Goal: Information Seeking & Learning: Learn about a topic

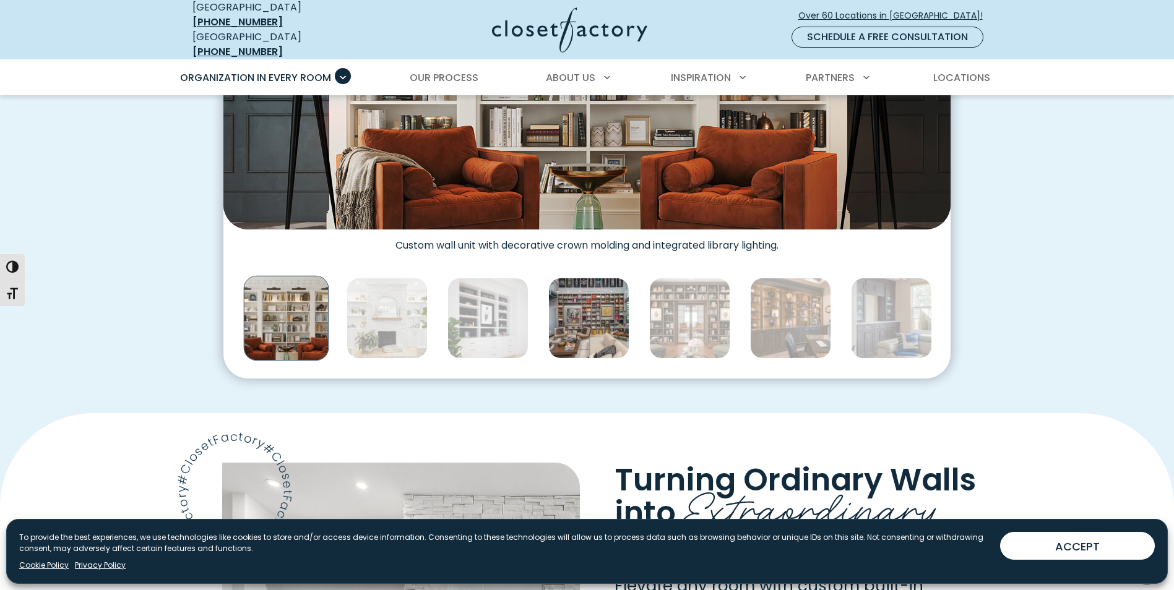
scroll to position [433, 0]
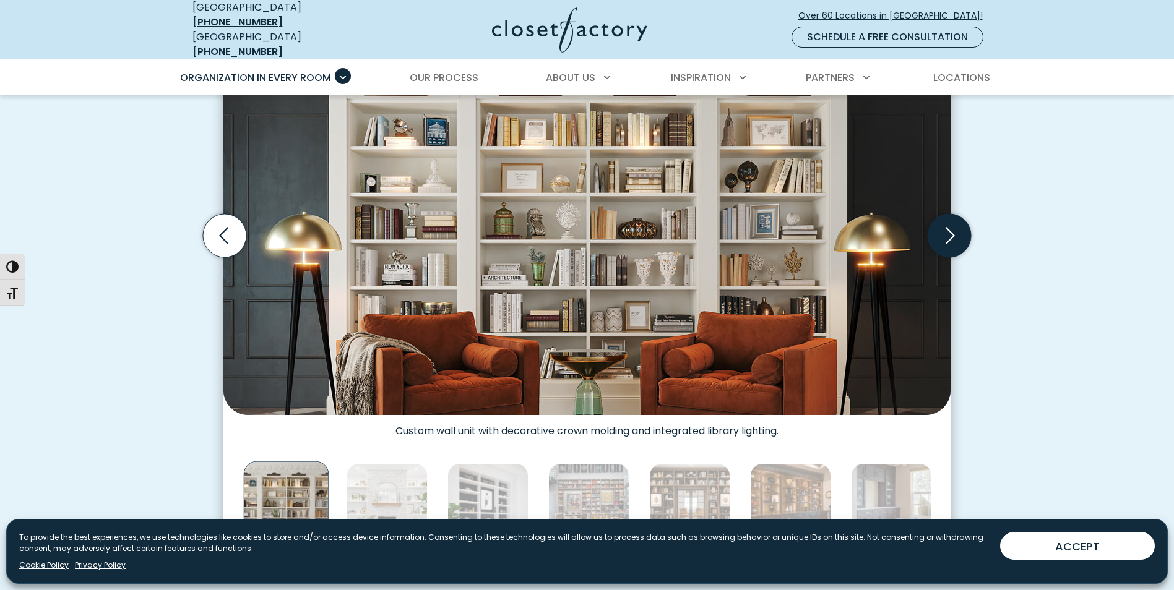
click at [935, 233] on icon "Next slide" at bounding box center [948, 235] width 43 height 43
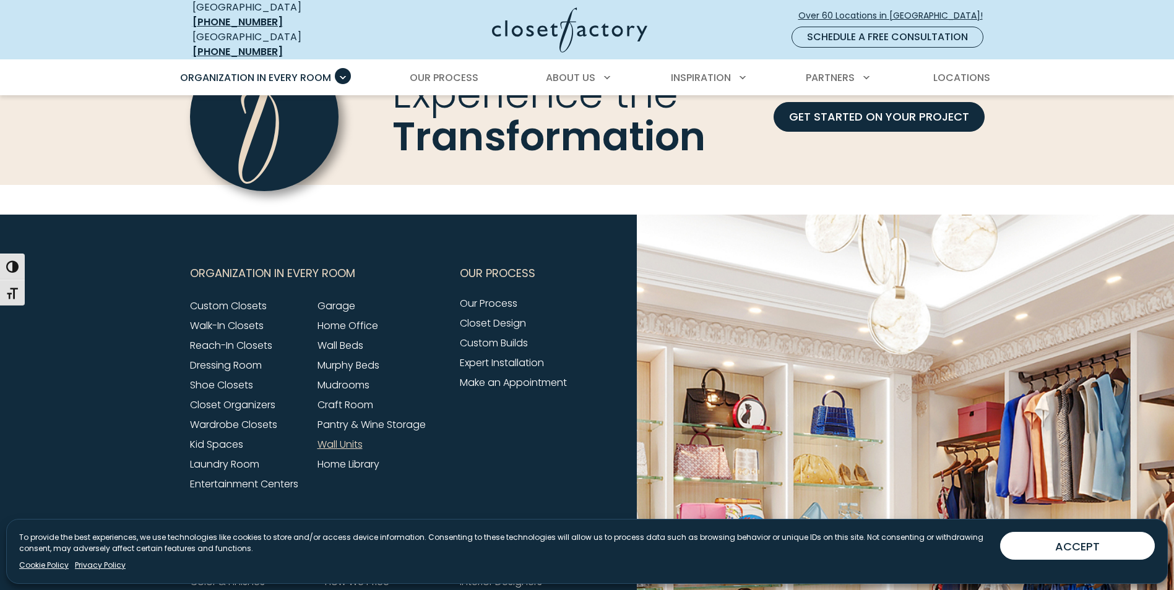
scroll to position [3960, 0]
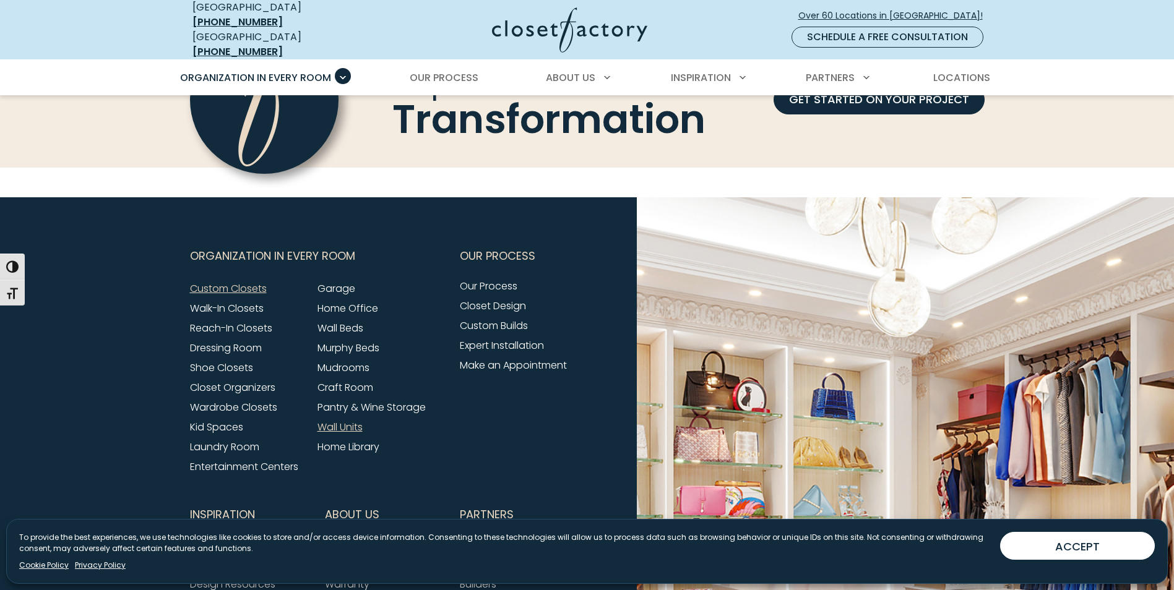
click at [236, 282] on link "Custom Closets" at bounding box center [228, 289] width 77 height 14
click at [260, 400] on link "Wardrobe Closets" at bounding box center [233, 407] width 87 height 14
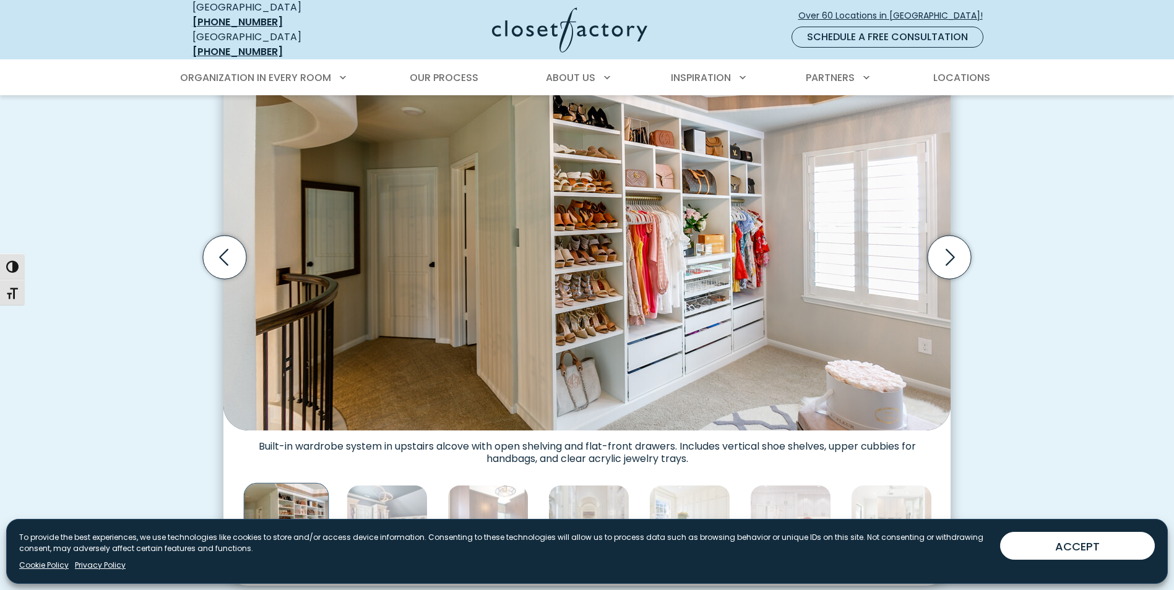
scroll to position [433, 0]
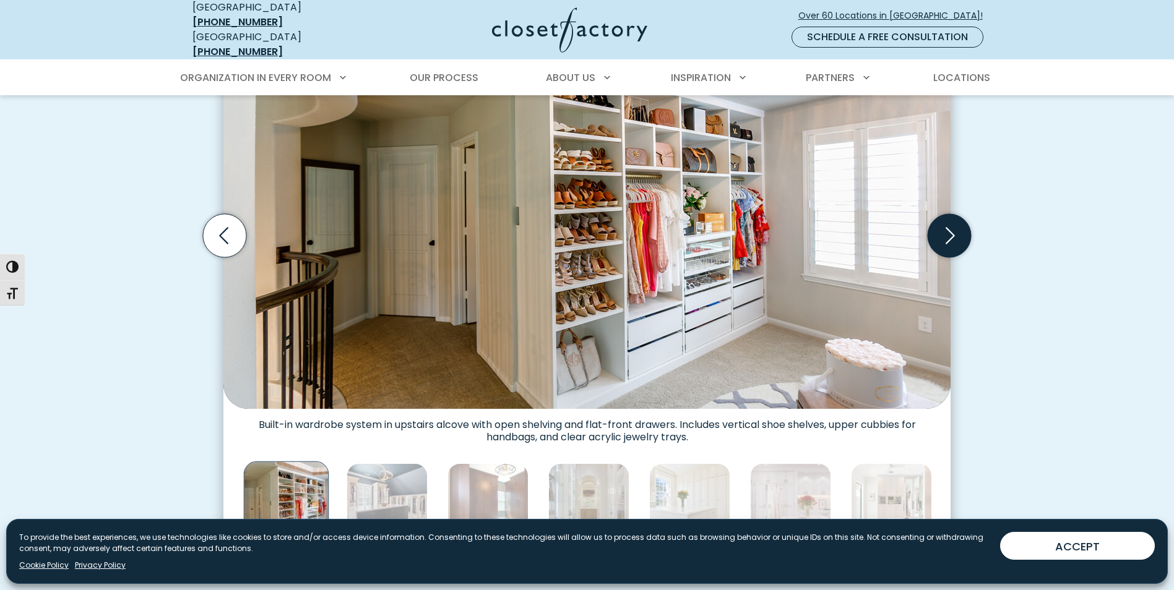
click at [958, 228] on icon "Next slide" at bounding box center [948, 235] width 43 height 43
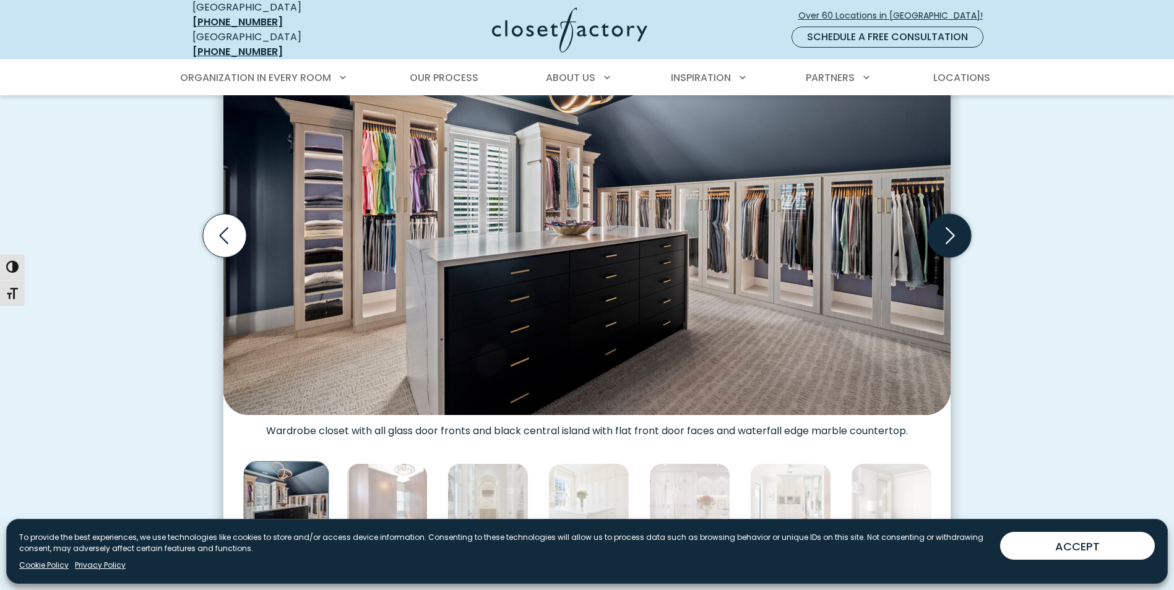
click at [954, 229] on icon "Next slide" at bounding box center [948, 235] width 43 height 43
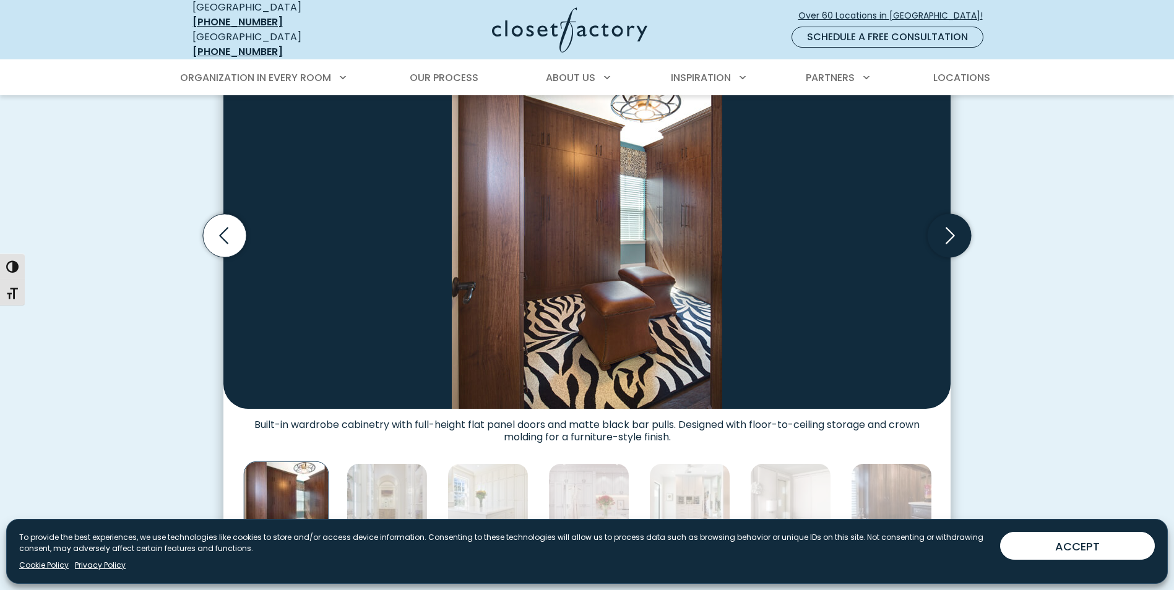
click at [954, 229] on icon "Next slide" at bounding box center [948, 235] width 43 height 43
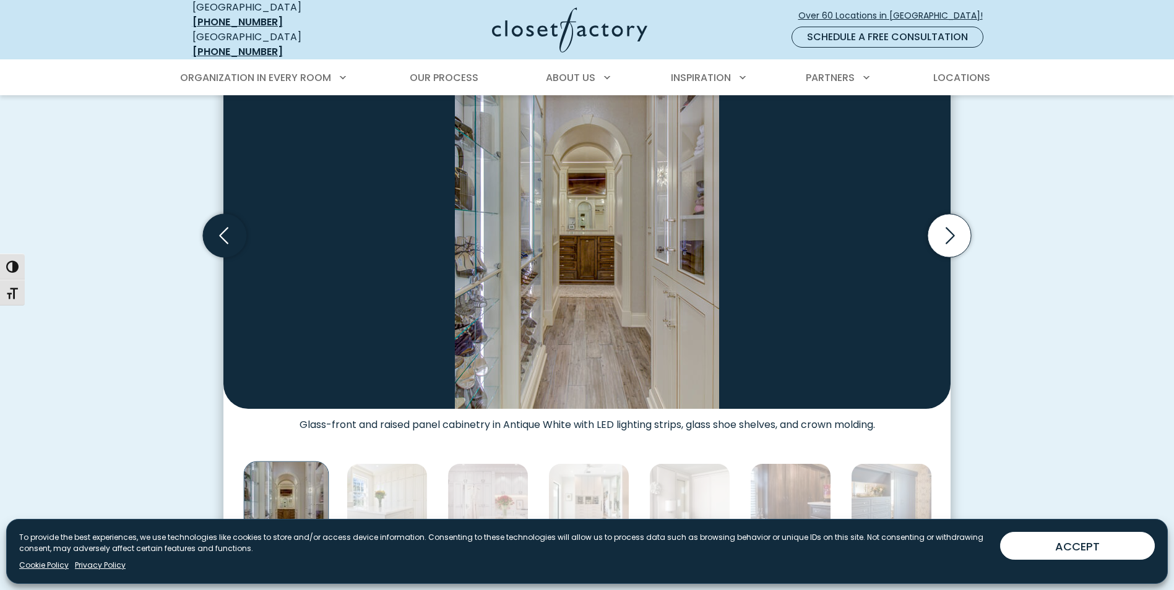
click at [213, 235] on icon "Previous slide" at bounding box center [224, 235] width 43 height 43
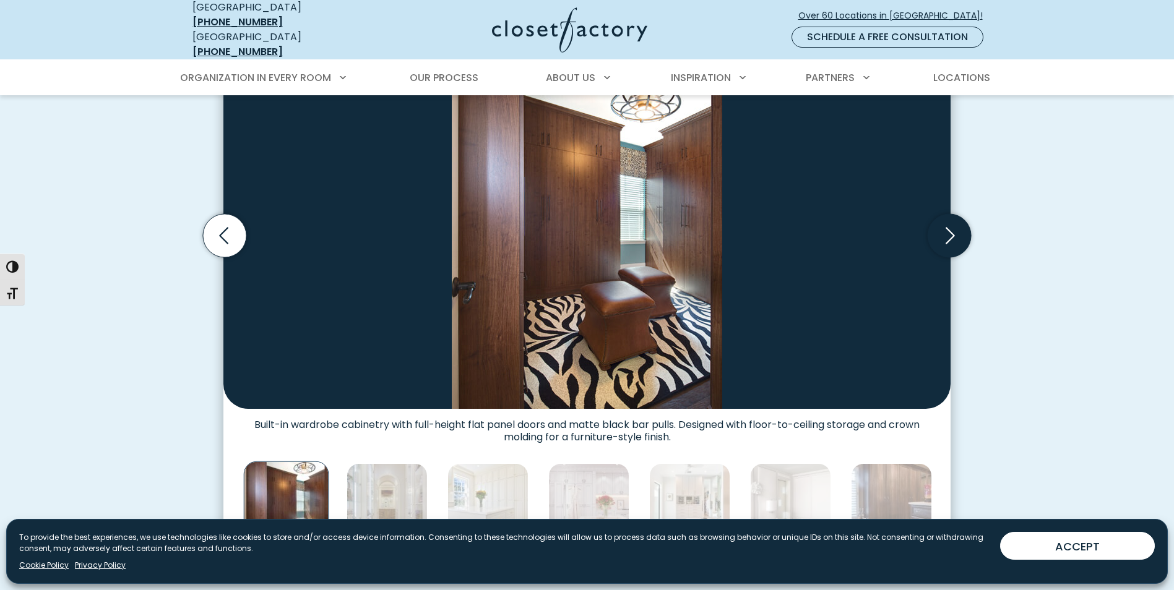
click at [951, 217] on icon "Next slide" at bounding box center [948, 235] width 43 height 43
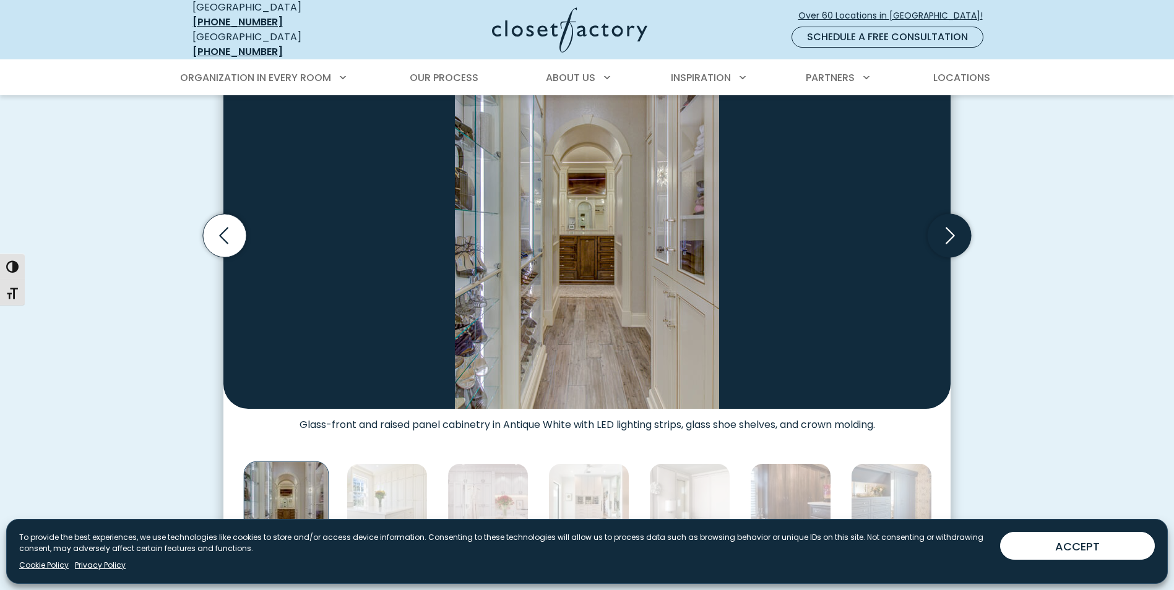
click at [951, 217] on icon "Next slide" at bounding box center [948, 235] width 43 height 43
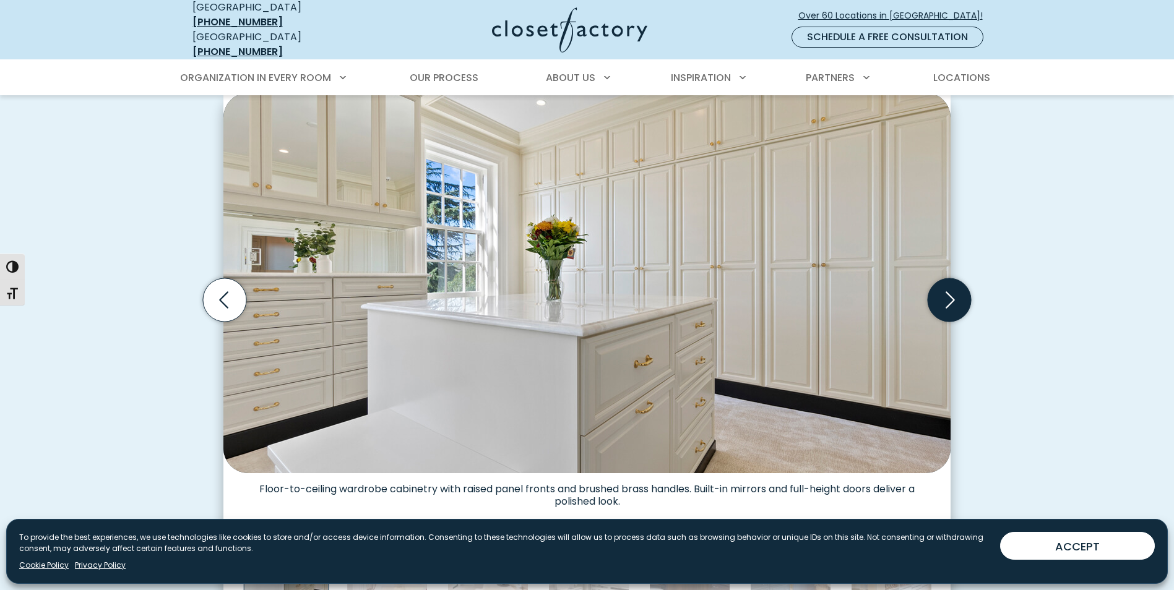
scroll to position [371, 0]
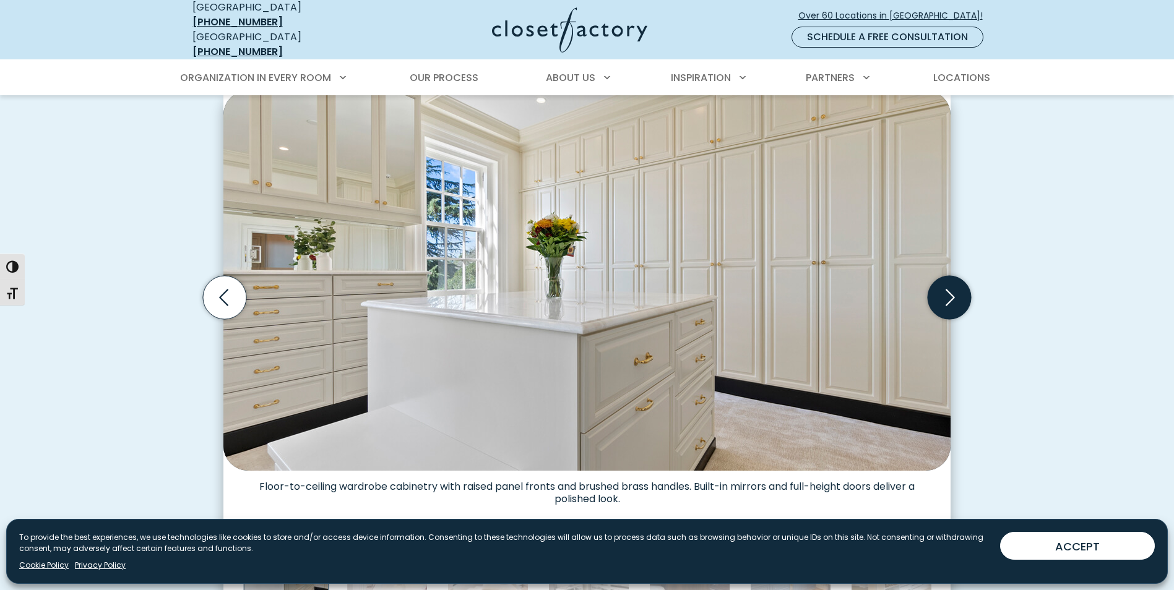
click at [945, 294] on icon "Next slide" at bounding box center [948, 297] width 43 height 43
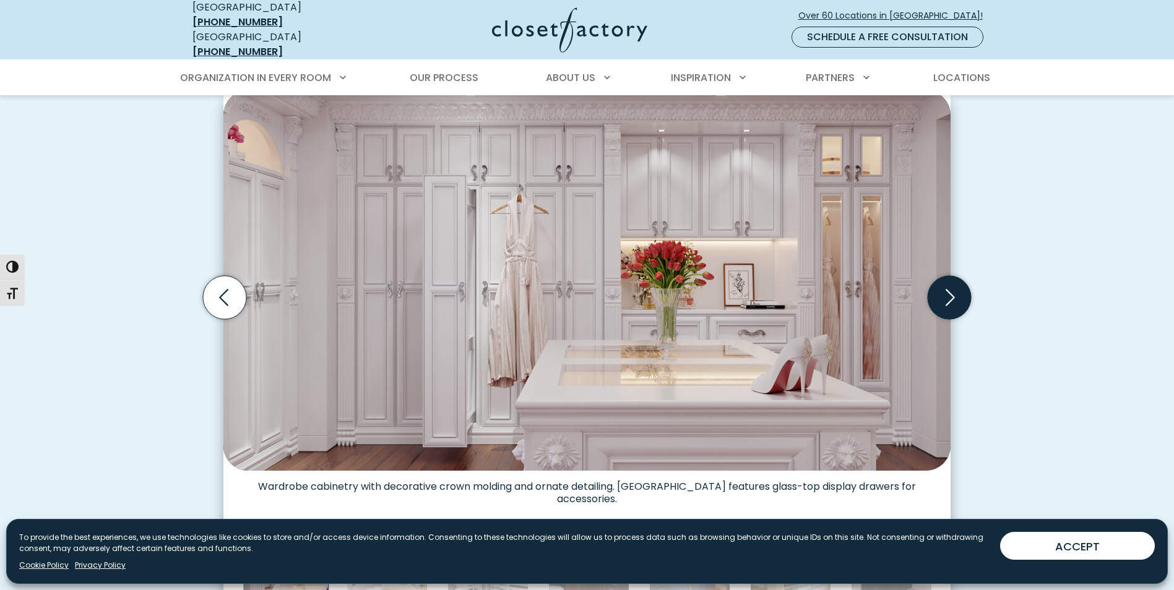
click at [944, 294] on icon "Next slide" at bounding box center [948, 297] width 43 height 43
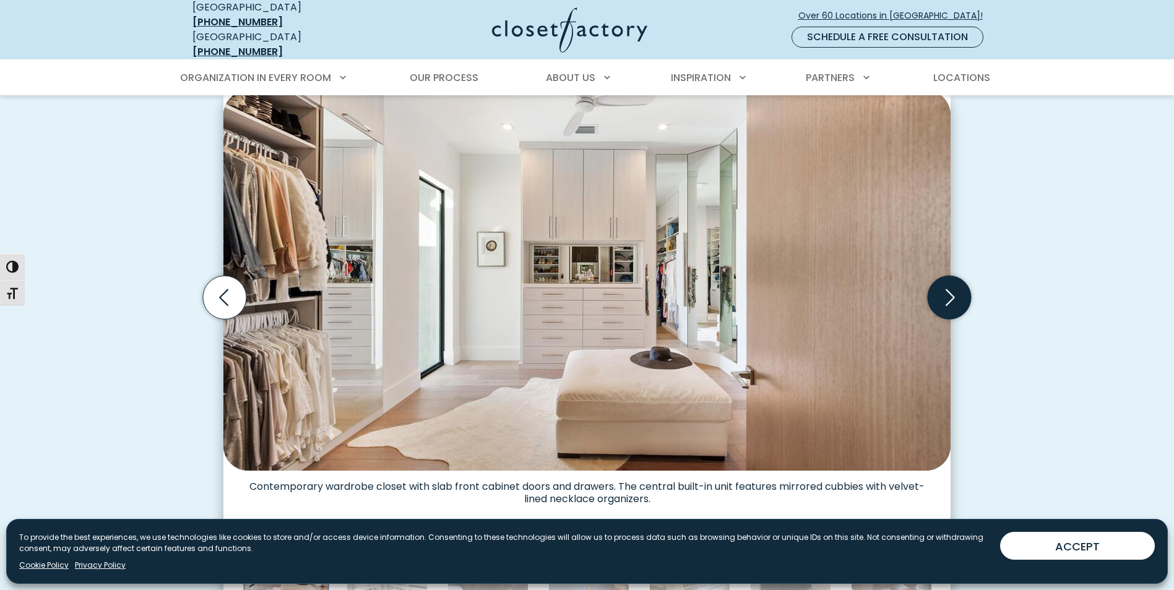
click at [944, 294] on icon "Next slide" at bounding box center [948, 297] width 43 height 43
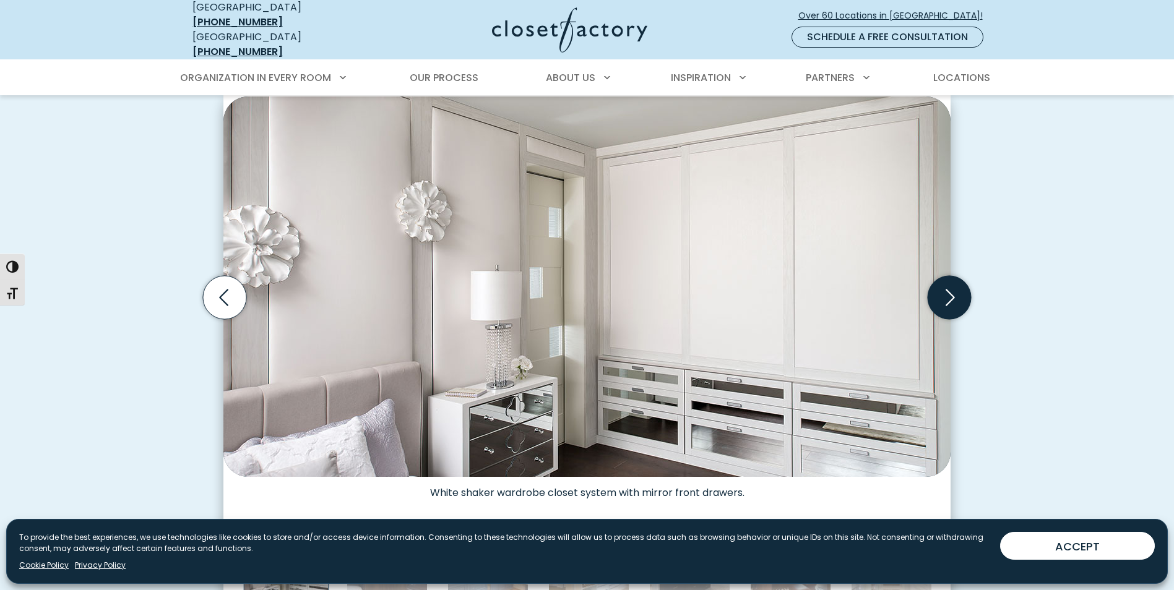
click at [944, 294] on icon "Next slide" at bounding box center [948, 297] width 43 height 43
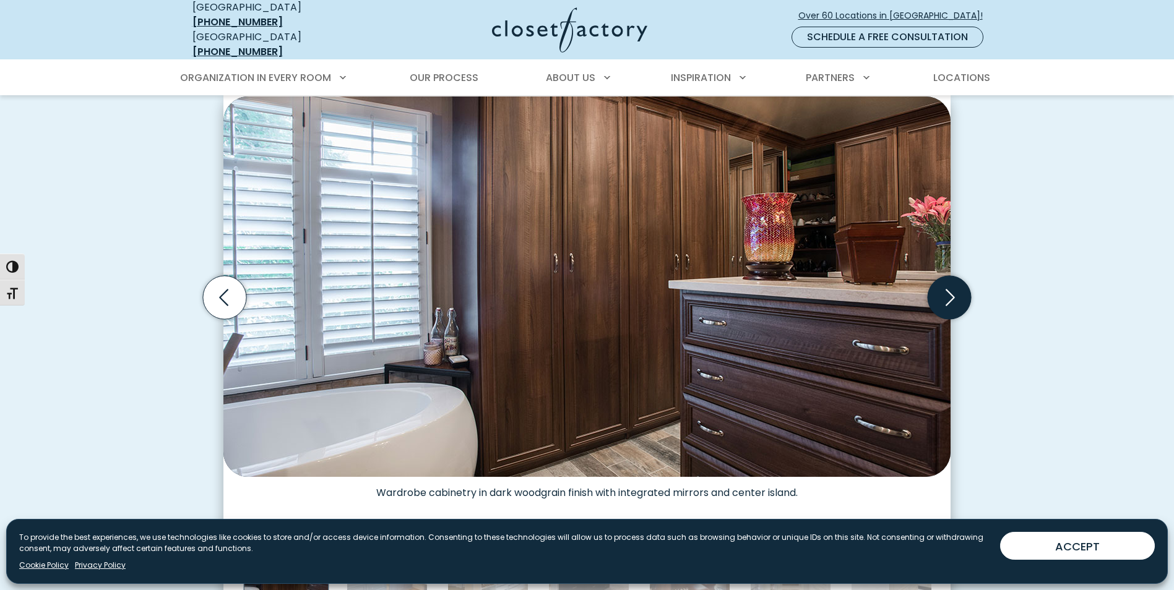
click at [944, 294] on icon "Next slide" at bounding box center [948, 297] width 43 height 43
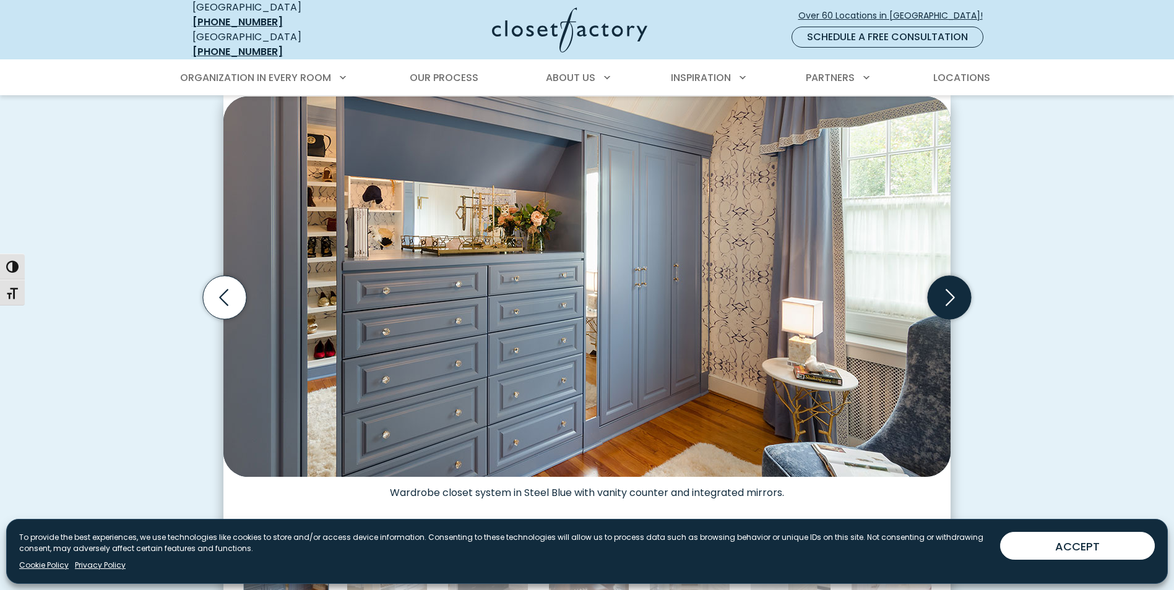
click at [943, 294] on icon "Next slide" at bounding box center [948, 297] width 43 height 43
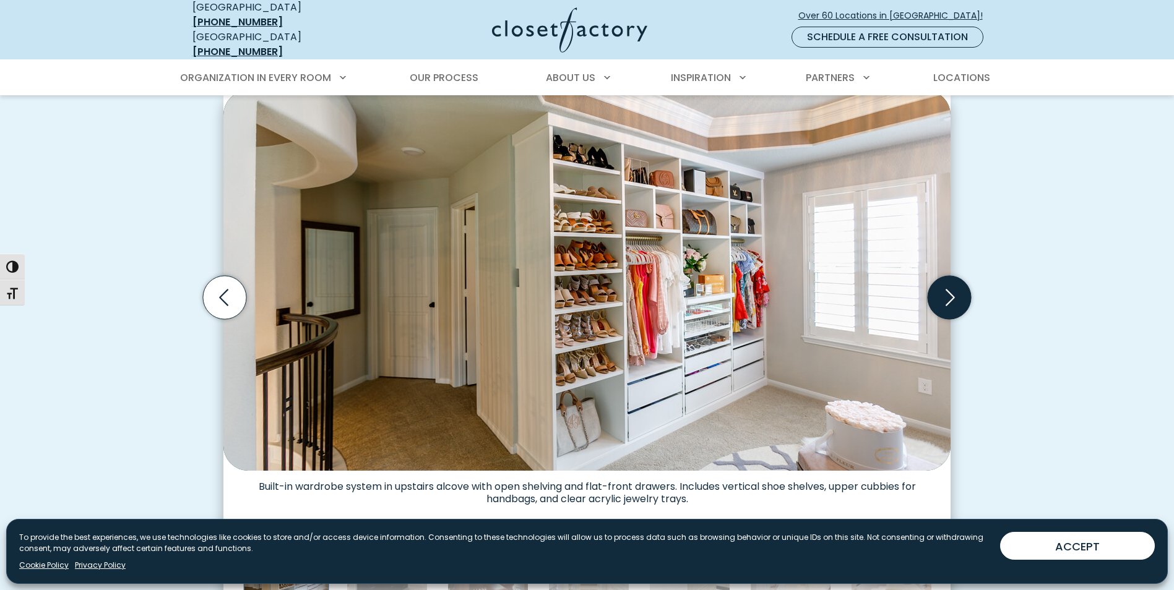
click at [943, 294] on icon "Next slide" at bounding box center [948, 297] width 43 height 43
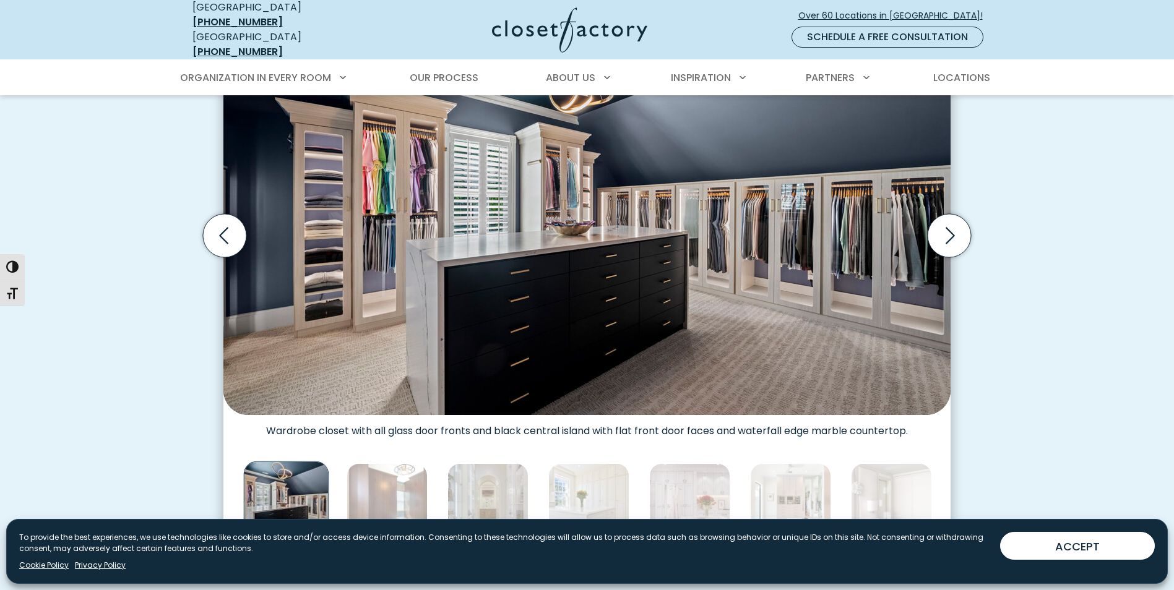
scroll to position [495, 0]
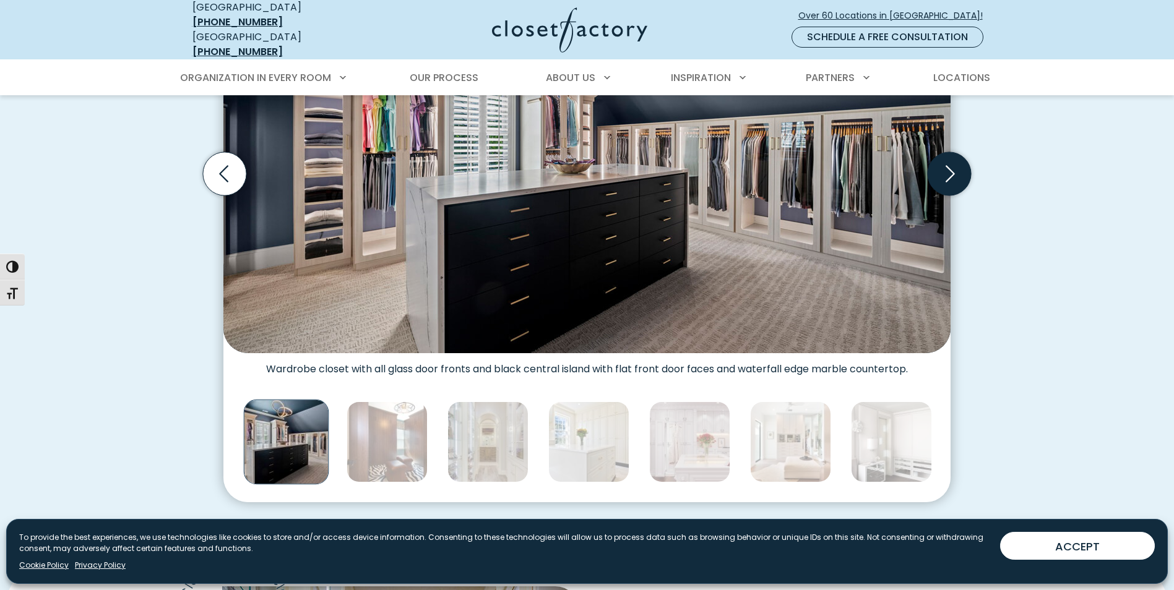
click at [937, 174] on icon "Next slide" at bounding box center [948, 173] width 43 height 43
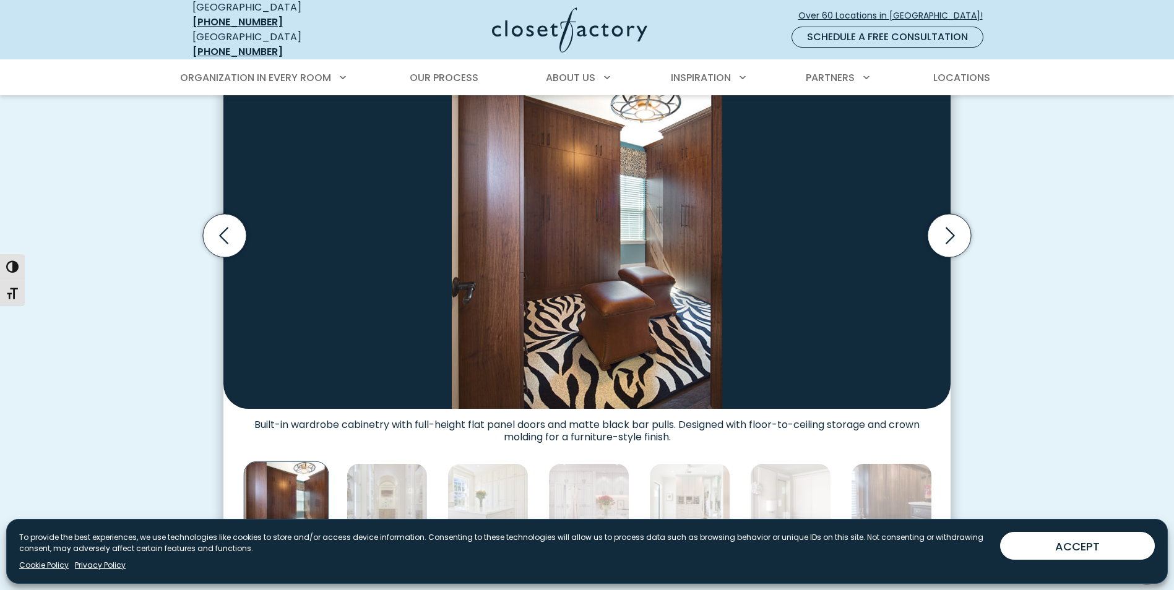
scroll to position [371, 0]
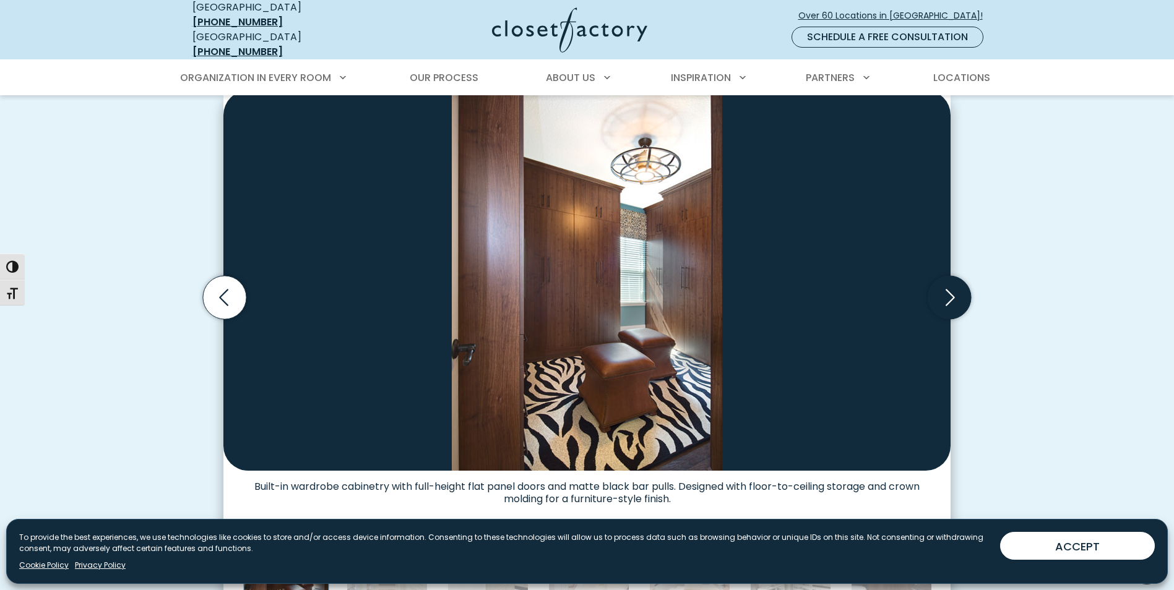
click at [943, 301] on icon "Next slide" at bounding box center [948, 297] width 43 height 43
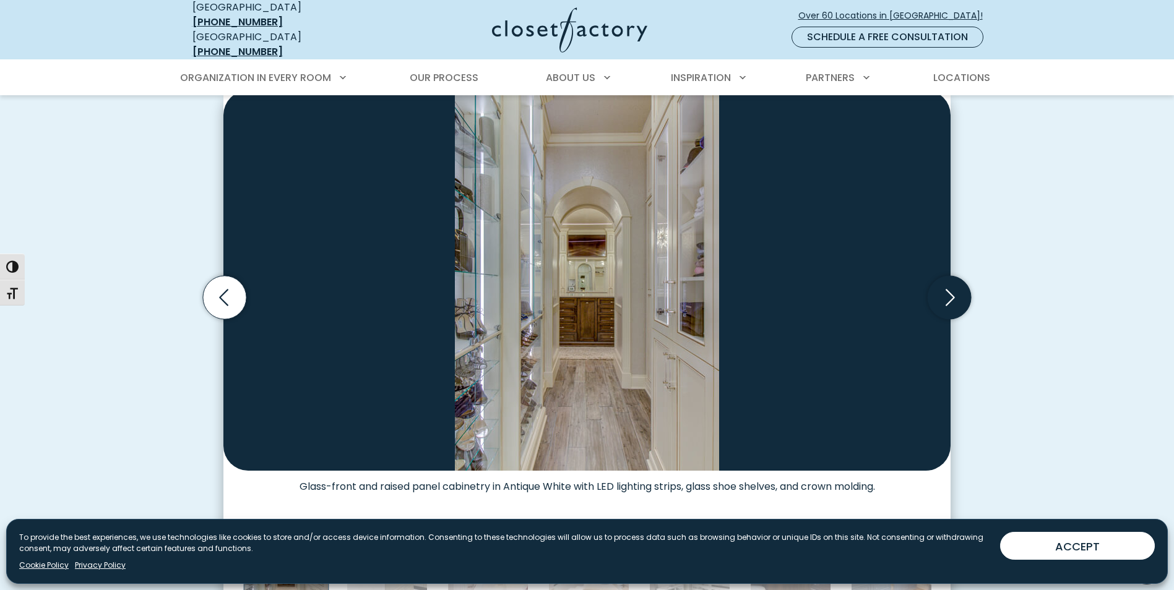
click at [952, 294] on icon "Next slide" at bounding box center [948, 297] width 43 height 43
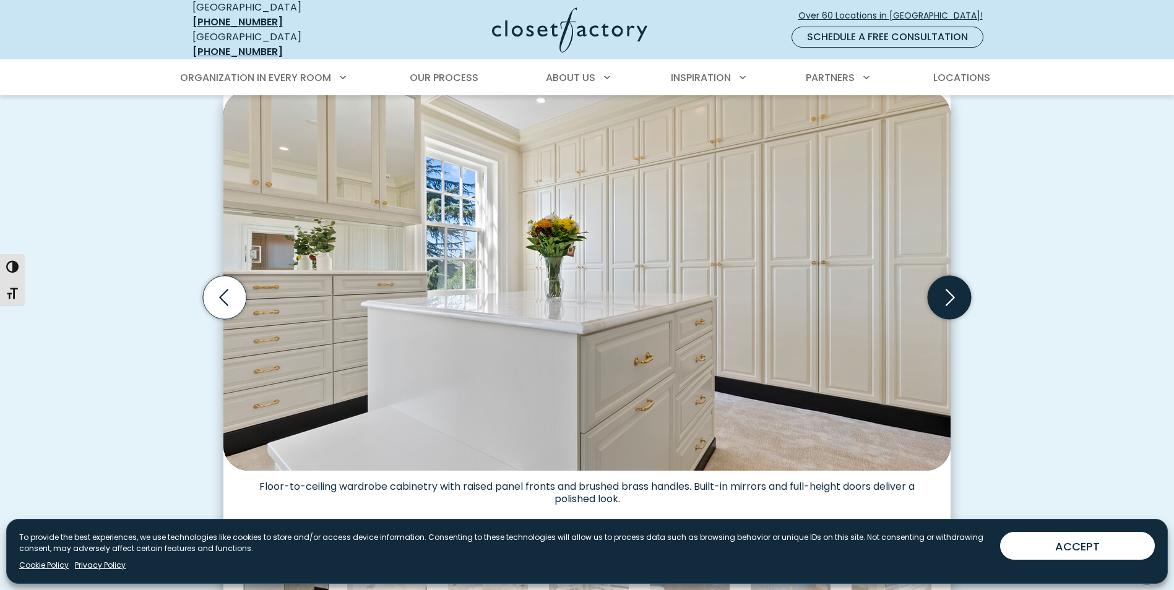
click at [950, 294] on icon "Next slide" at bounding box center [948, 297] width 43 height 43
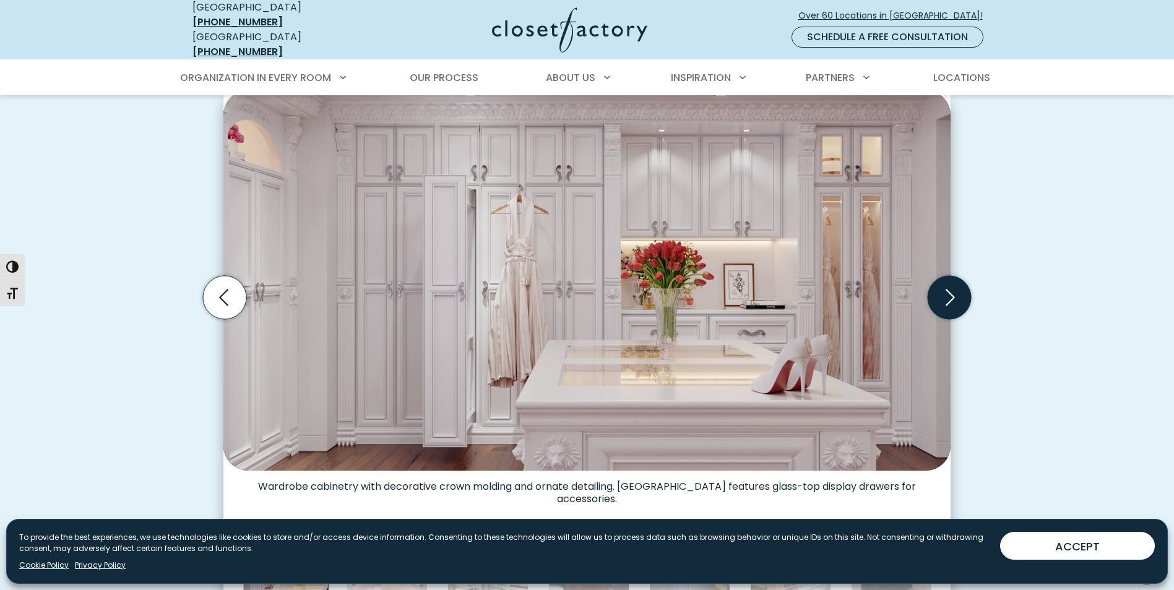
click at [958, 294] on icon "Next slide" at bounding box center [948, 297] width 43 height 43
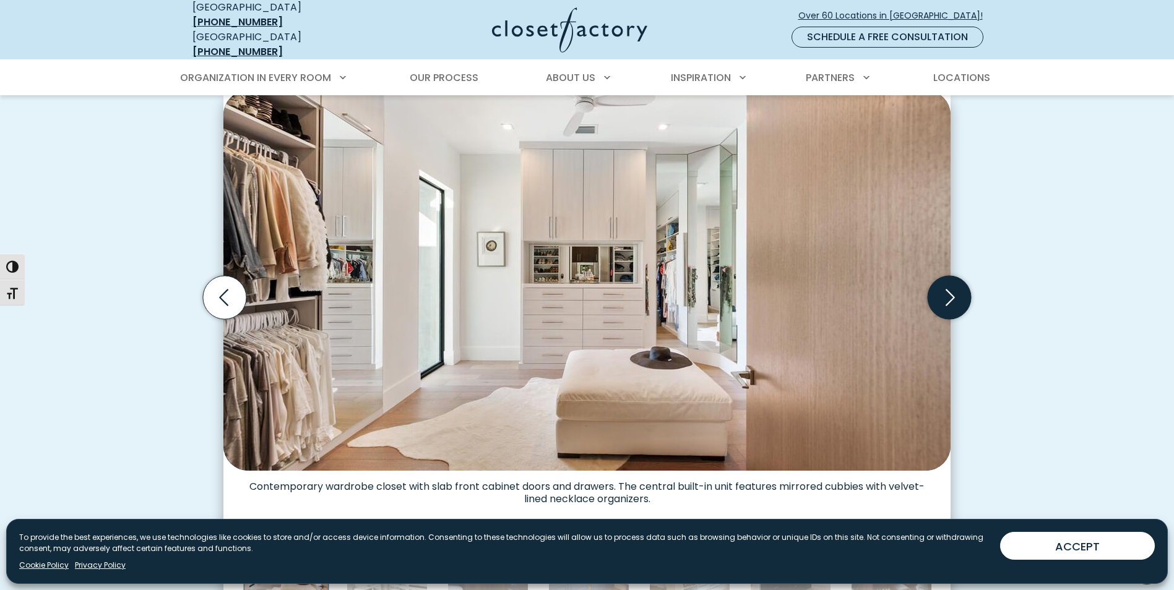
click at [958, 294] on icon "Next slide" at bounding box center [948, 297] width 43 height 43
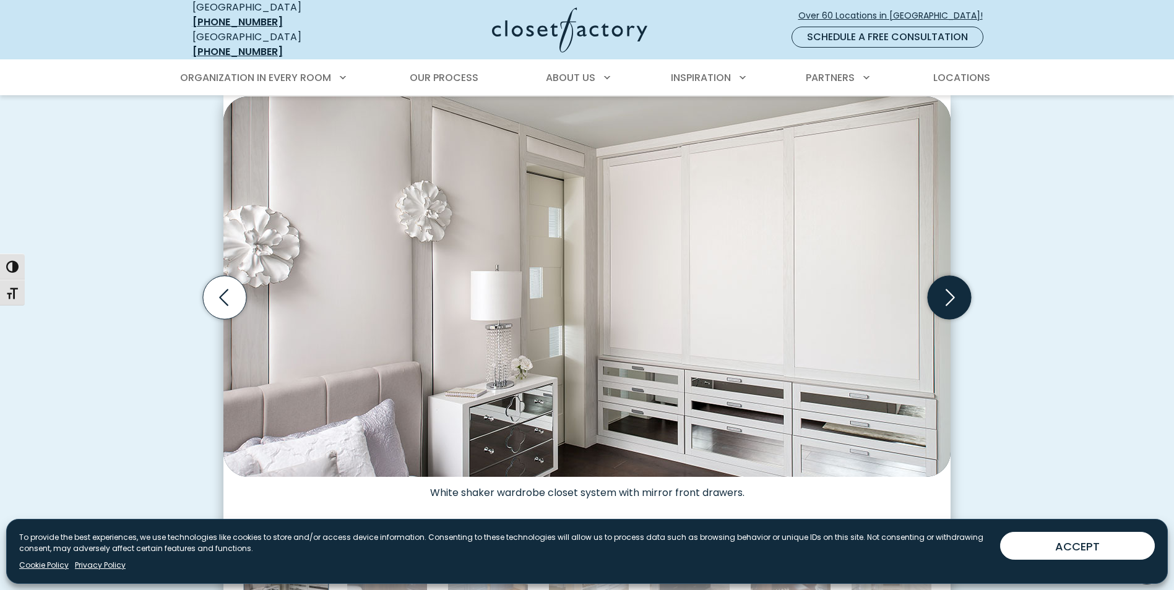
click at [953, 295] on icon "Next slide" at bounding box center [948, 297] width 43 height 43
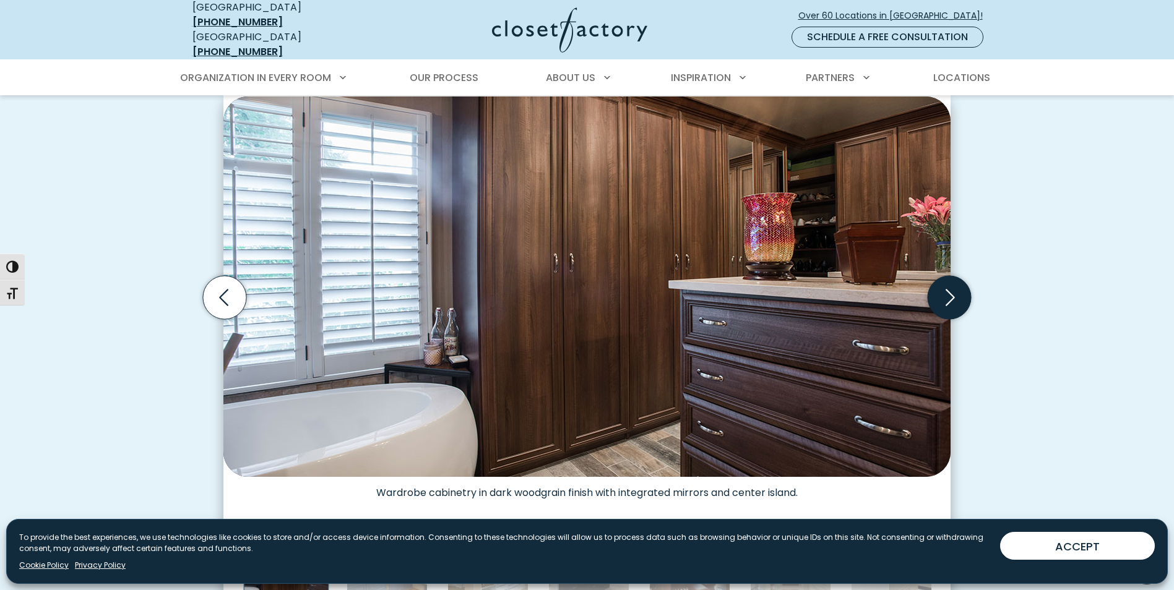
click at [952, 295] on icon "Next slide" at bounding box center [948, 297] width 43 height 43
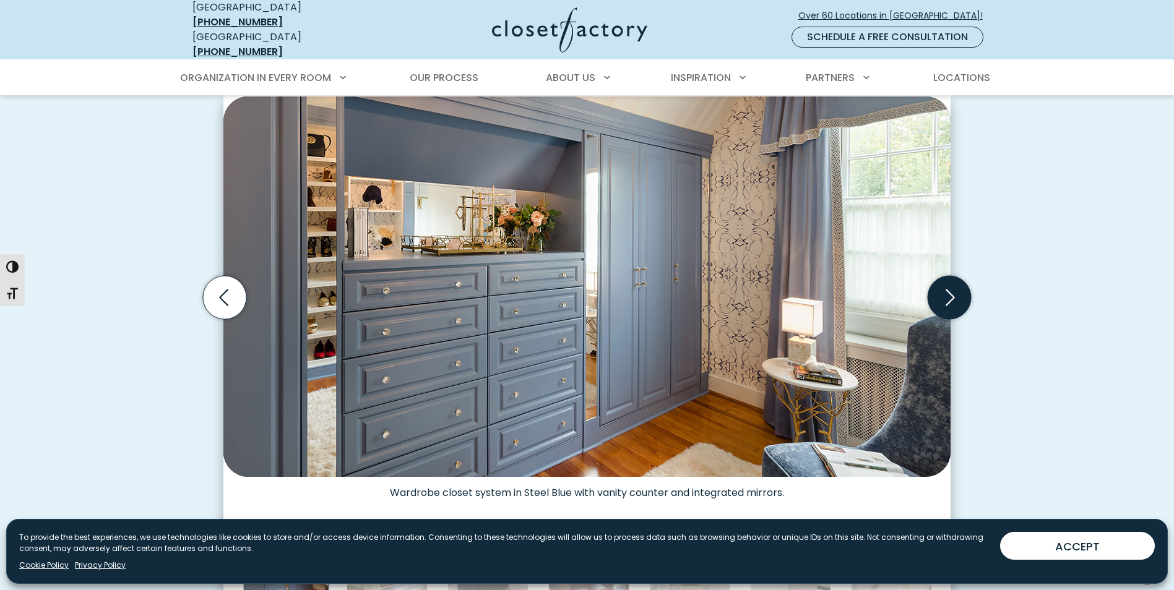
click at [952, 295] on icon "Next slide" at bounding box center [948, 297] width 43 height 43
